Goal: Task Accomplishment & Management: Manage account settings

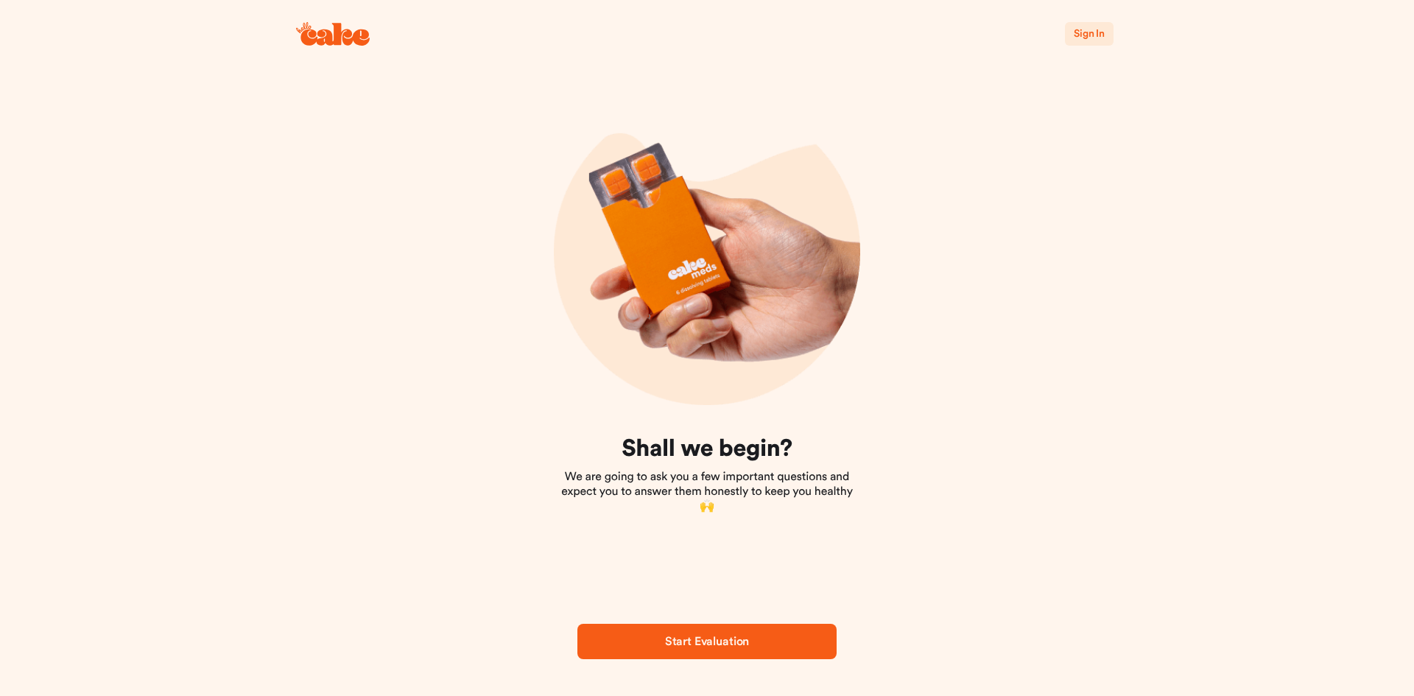
click at [1128, 36] on div "Sign In" at bounding box center [706, 34] width 883 height 68
click at [1104, 38] on button "Sign In" at bounding box center [1089, 34] width 49 height 24
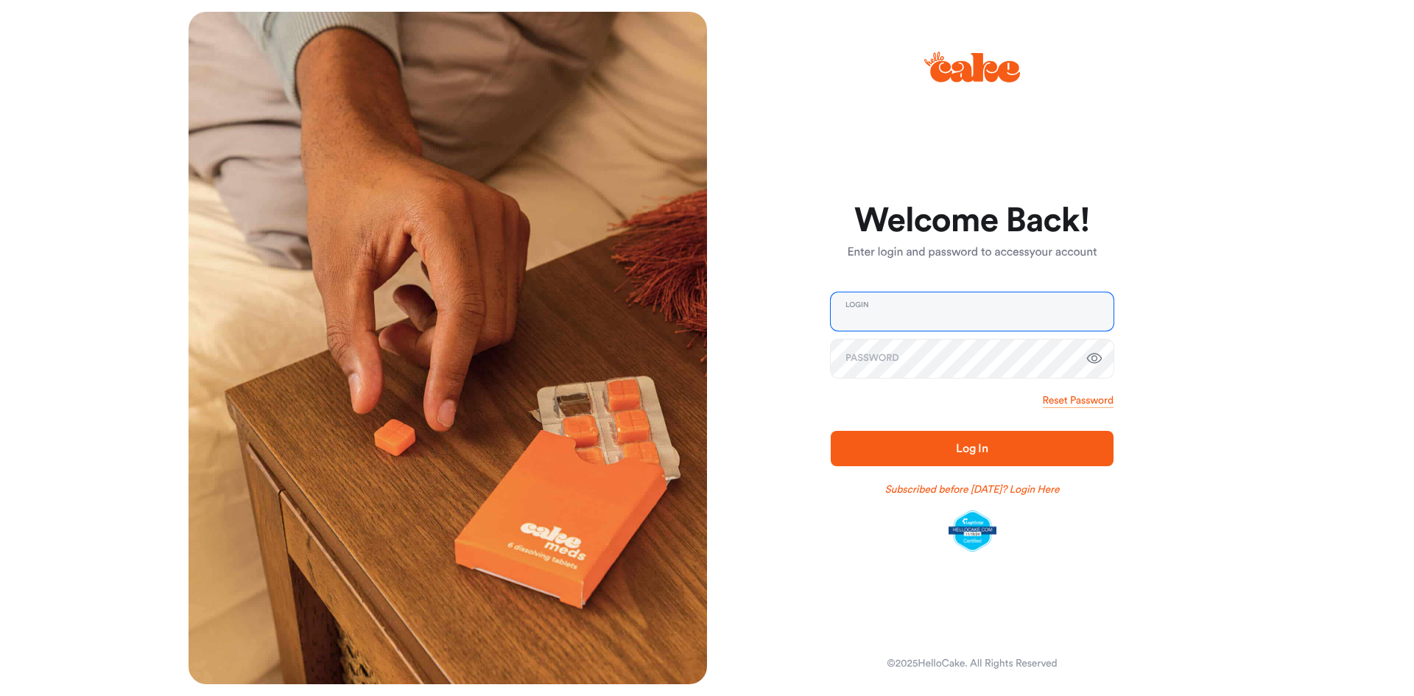
type input "**********"
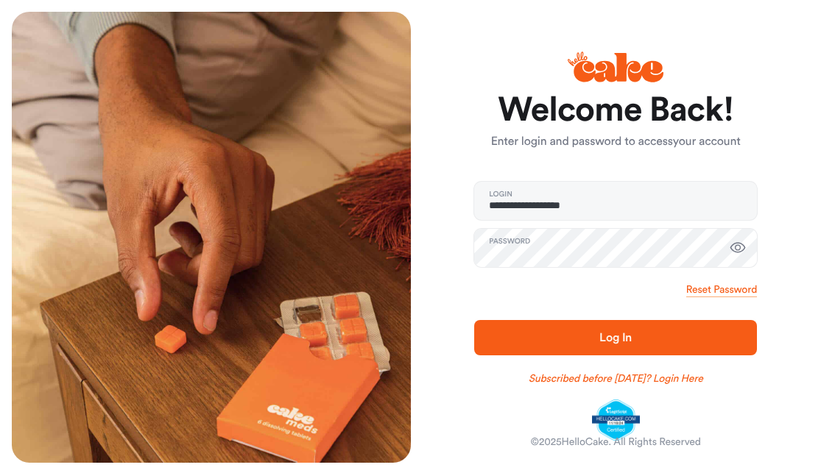
click at [652, 351] on button "Log In" at bounding box center [615, 337] width 283 height 35
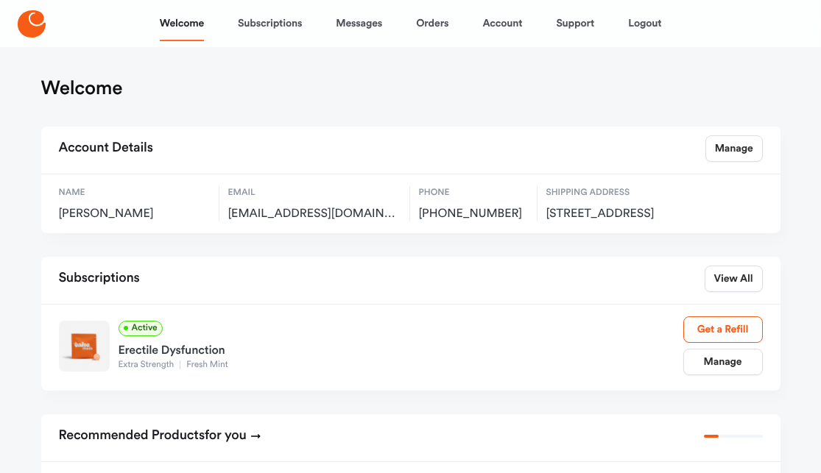
scroll to position [74, 0]
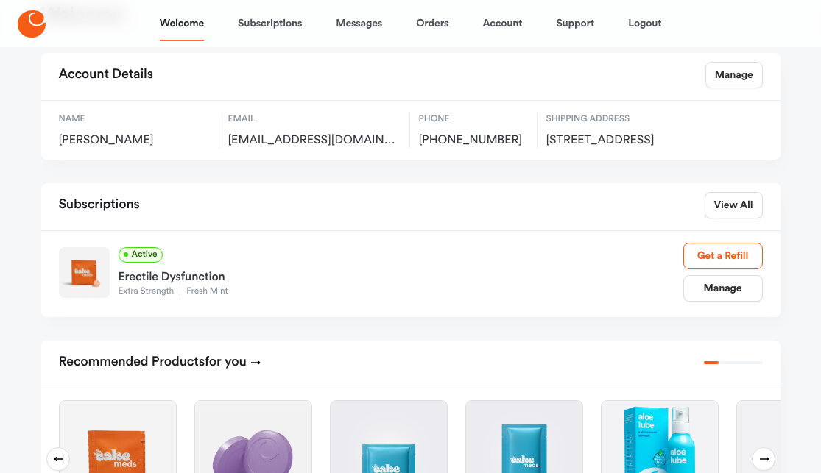
click at [271, 286] on div "Erectile Dysfunction" at bounding box center [401, 275] width 565 height 24
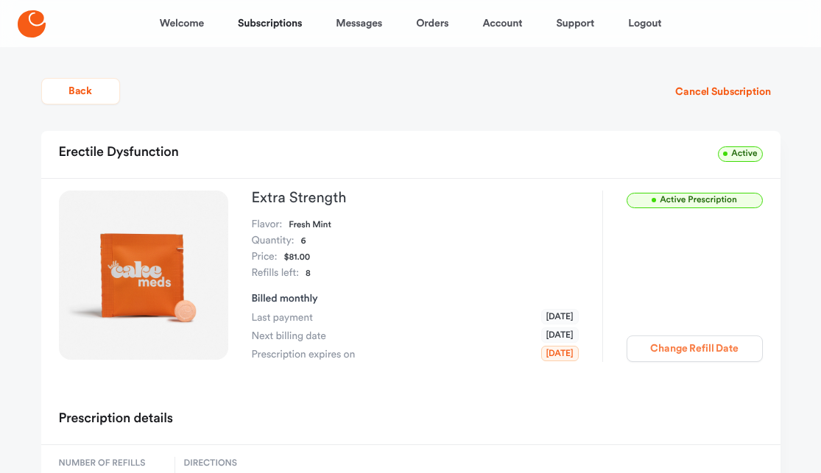
click at [685, 350] on button "Change Refill Date" at bounding box center [695, 349] width 136 height 27
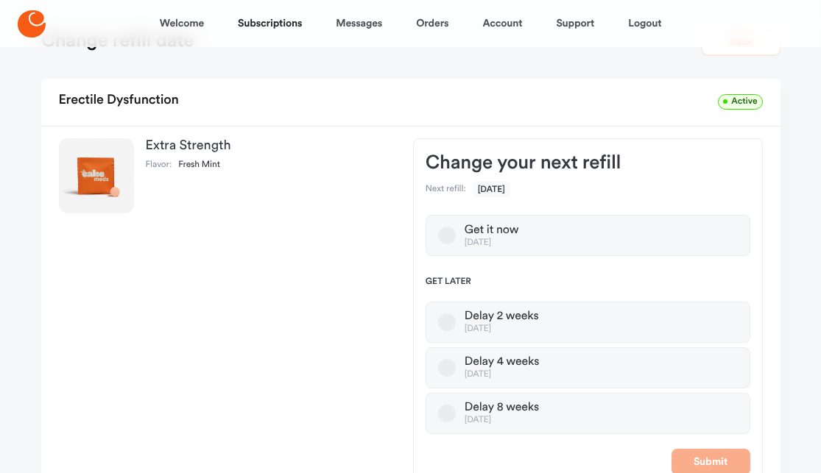
scroll to position [74, 0]
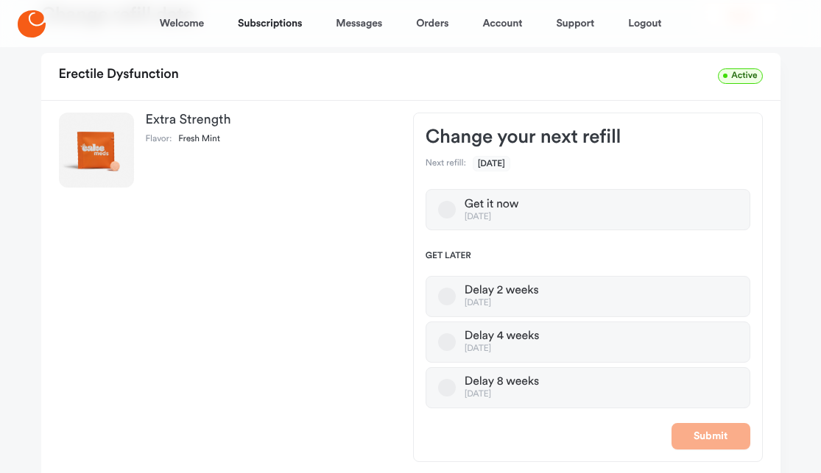
click at [500, 298] on div "[DATE]" at bounding box center [502, 303] width 74 height 11
click at [456, 298] on button "Delay 2 weeks [DATE]" at bounding box center [447, 297] width 18 height 18
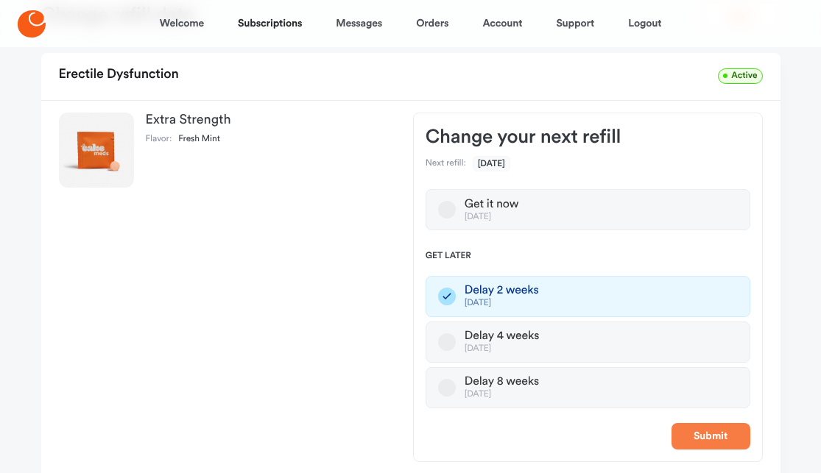
click at [709, 438] on button "Submit" at bounding box center [710, 436] width 79 height 27
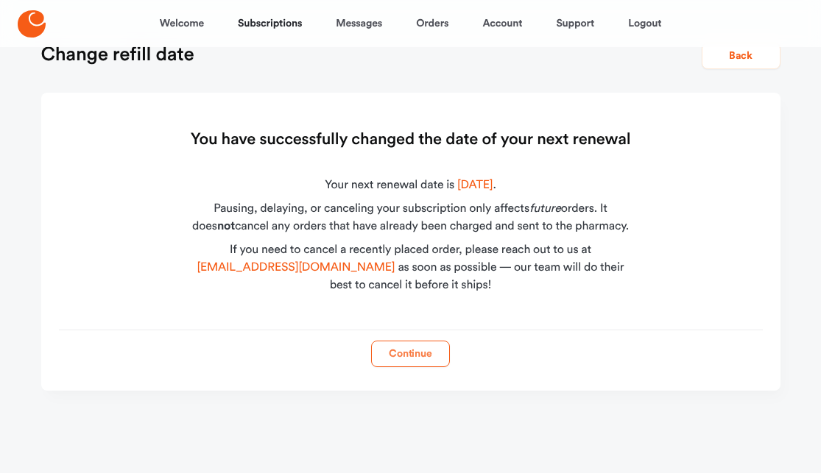
click at [436, 350] on button "Continue" at bounding box center [410, 354] width 79 height 27
